Goal: Information Seeking & Learning: Learn about a topic

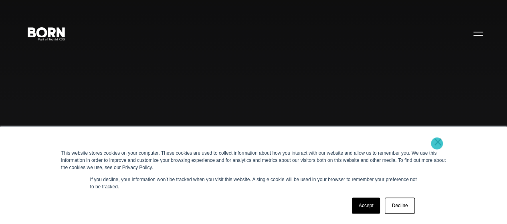
click at [437, 144] on link "×" at bounding box center [438, 141] width 10 height 7
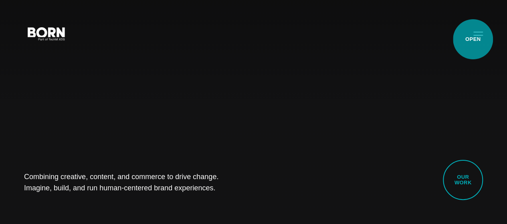
click at [473, 39] on button "Primary Menu" at bounding box center [478, 33] width 19 height 17
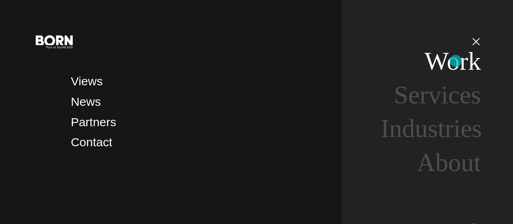
click at [456, 61] on link "Work" at bounding box center [453, 61] width 57 height 28
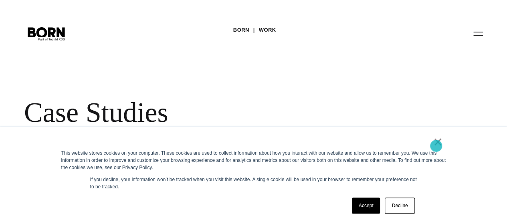
click at [436, 146] on link "×" at bounding box center [438, 141] width 10 height 7
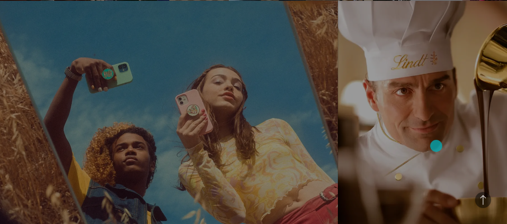
scroll to position [1045, 0]
click at [436, 146] on link "Lindt Elevating the Digital Experience for a Leading Chocolatier See how we rei…" at bounding box center [422, 133] width 169 height 266
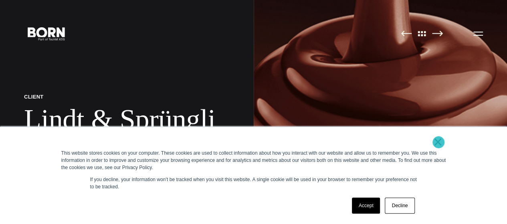
click at [439, 142] on link "×" at bounding box center [438, 141] width 10 height 7
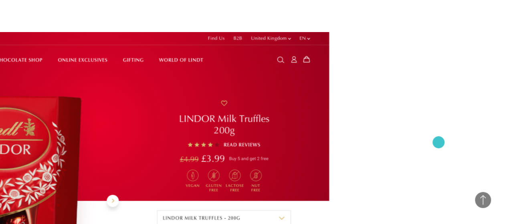
scroll to position [2112, 0]
